Goal: Task Accomplishment & Management: Manage account settings

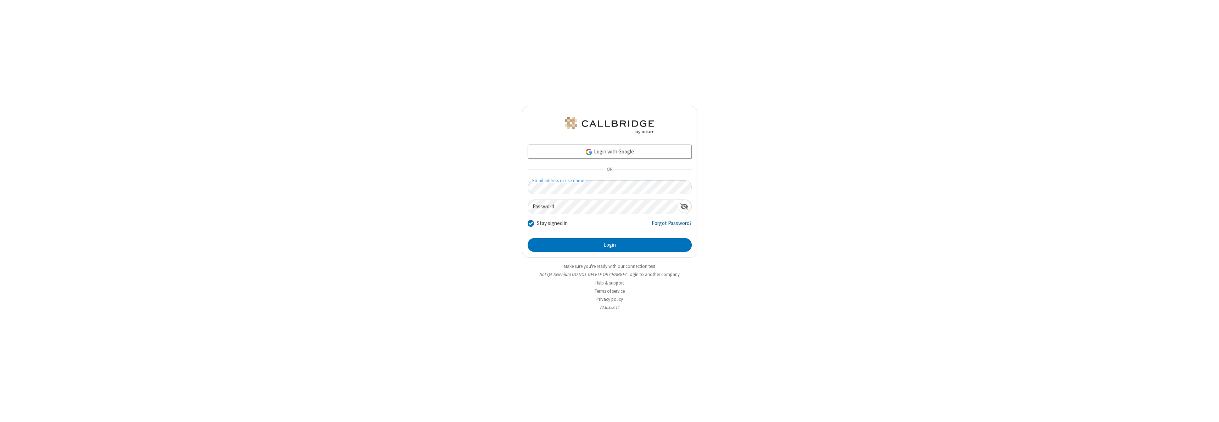
click at [672, 226] on link "Forgot Password?" at bounding box center [671, 225] width 40 height 13
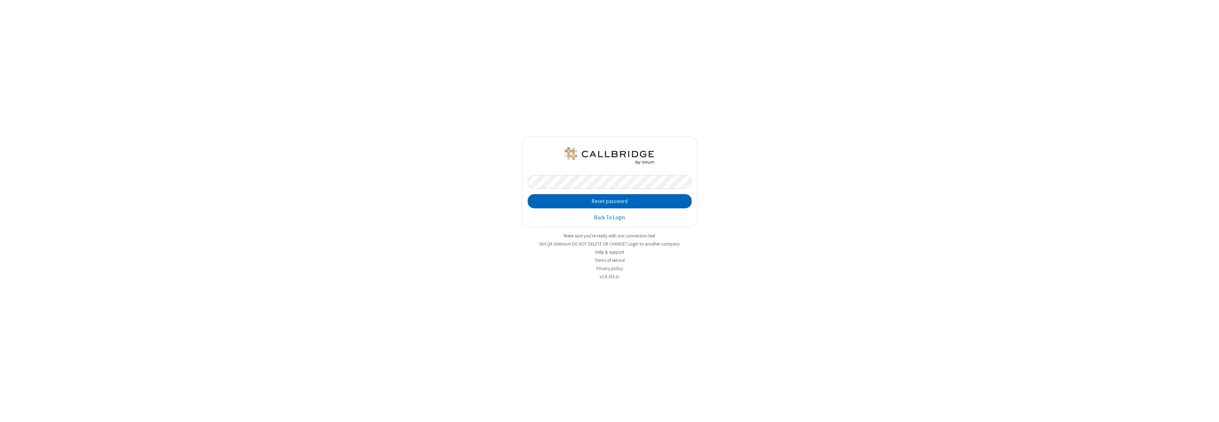
click at [609, 201] on button "Reset password" at bounding box center [609, 201] width 164 height 14
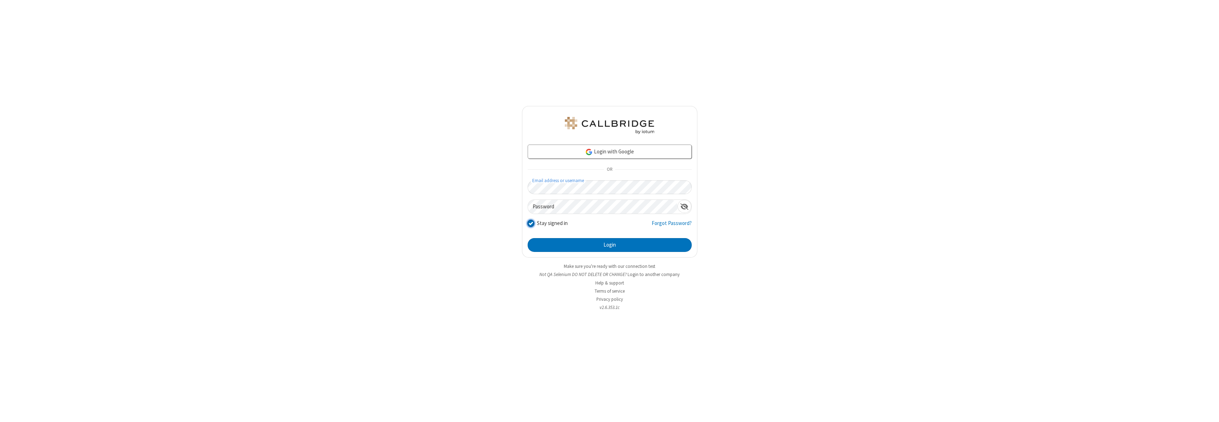
click at [530, 223] on input "Stay signed in" at bounding box center [530, 223] width 7 height 7
checkbox input "false"
click at [609, 245] on button "Login" at bounding box center [609, 245] width 164 height 14
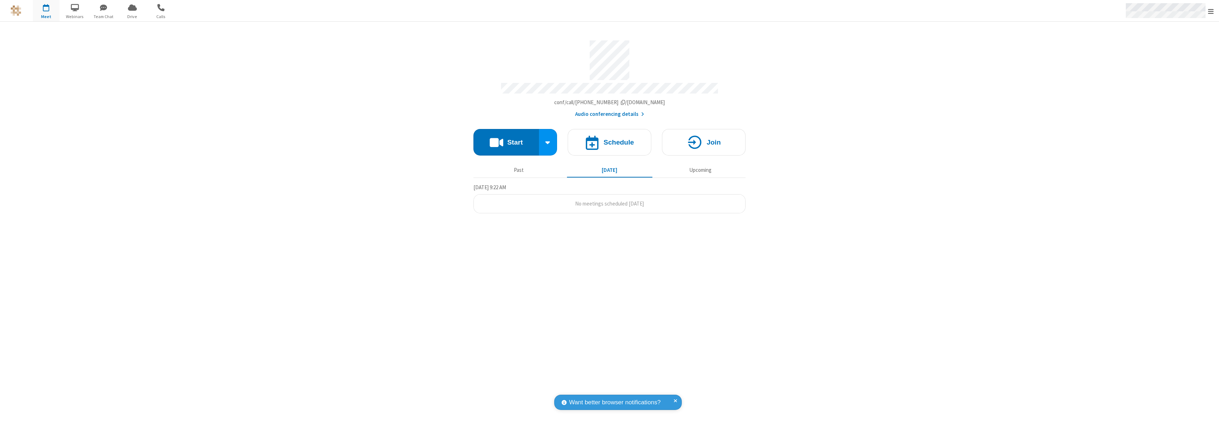
click at [1210, 11] on span "Open menu" at bounding box center [1211, 11] width 6 height 7
